Goal: Task Accomplishment & Management: Use online tool/utility

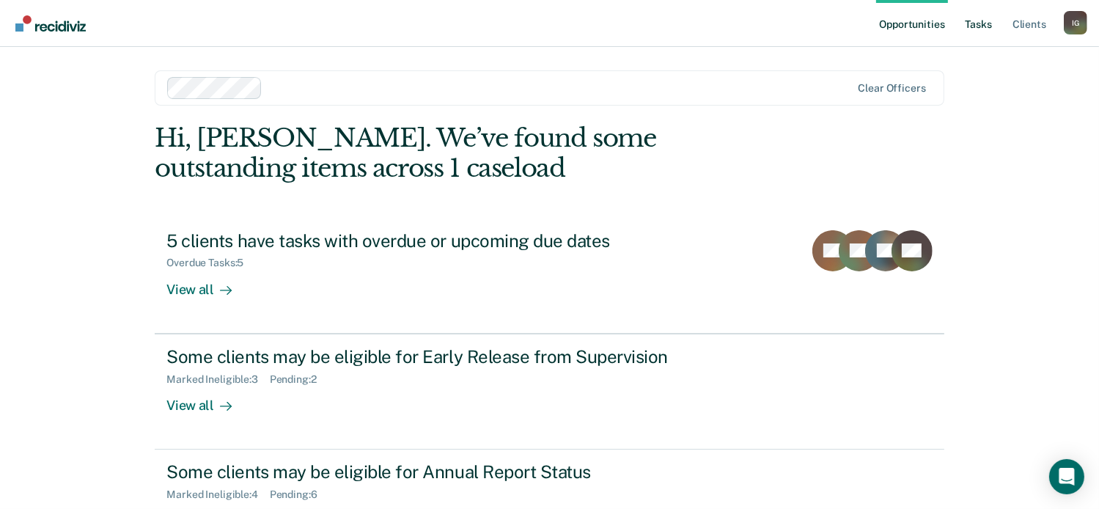
click at [977, 30] on link "Tasks" at bounding box center [979, 23] width 32 height 47
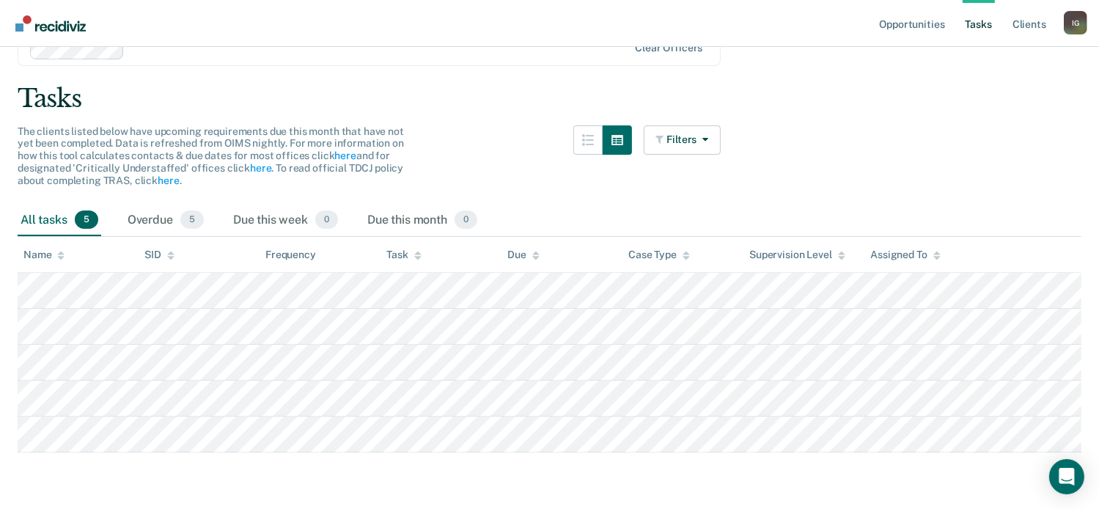
scroll to position [71, 0]
